Goal: Information Seeking & Learning: Learn about a topic

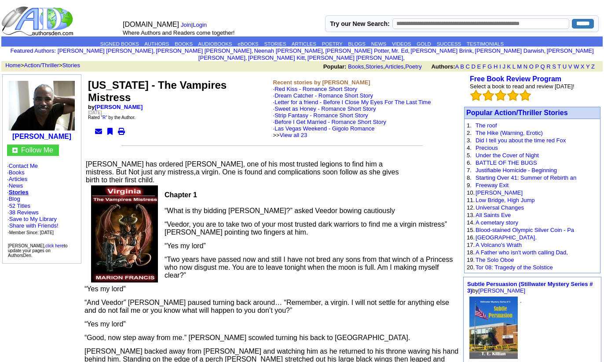
click at [142, 104] on link "[PERSON_NAME]" at bounding box center [119, 107] width 48 height 7
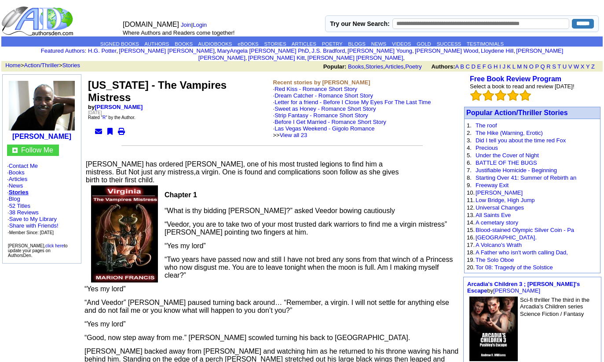
click at [25, 171] on link "Books" at bounding box center [17, 172] width 16 height 7
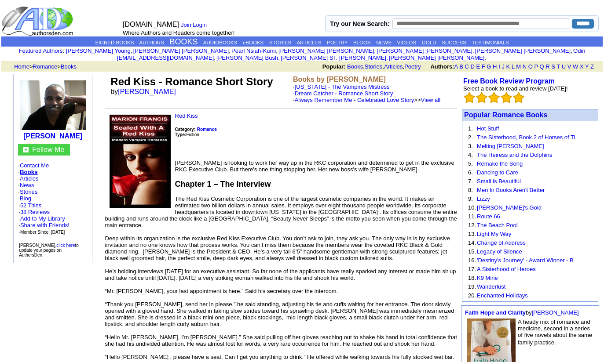
click at [353, 84] on link "[US_STATE] - The Vampires Mistress" at bounding box center [342, 87] width 95 height 7
